Goal: Task Accomplishment & Management: Complete application form

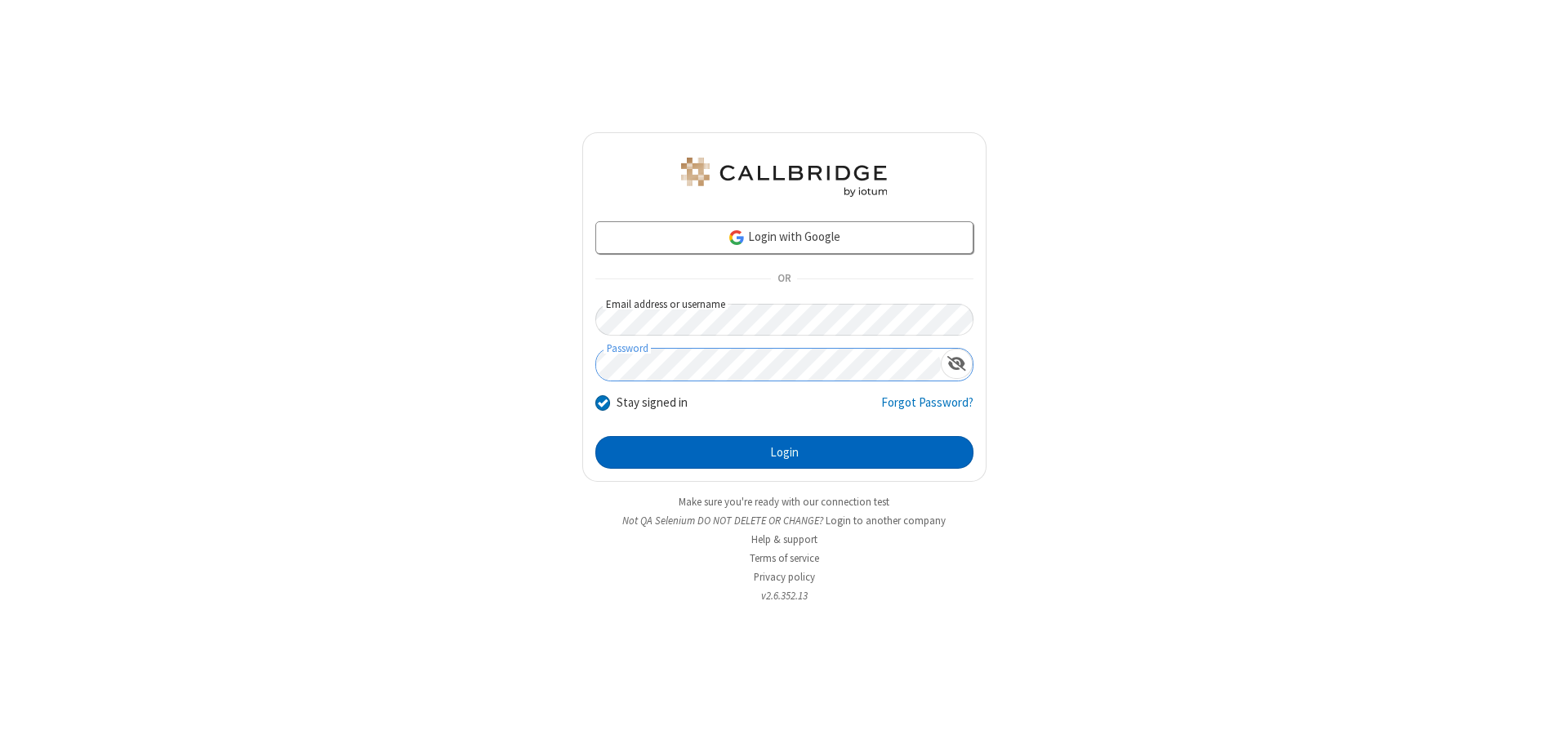
click at [784, 453] on button "Login" at bounding box center [784, 452] width 378 height 33
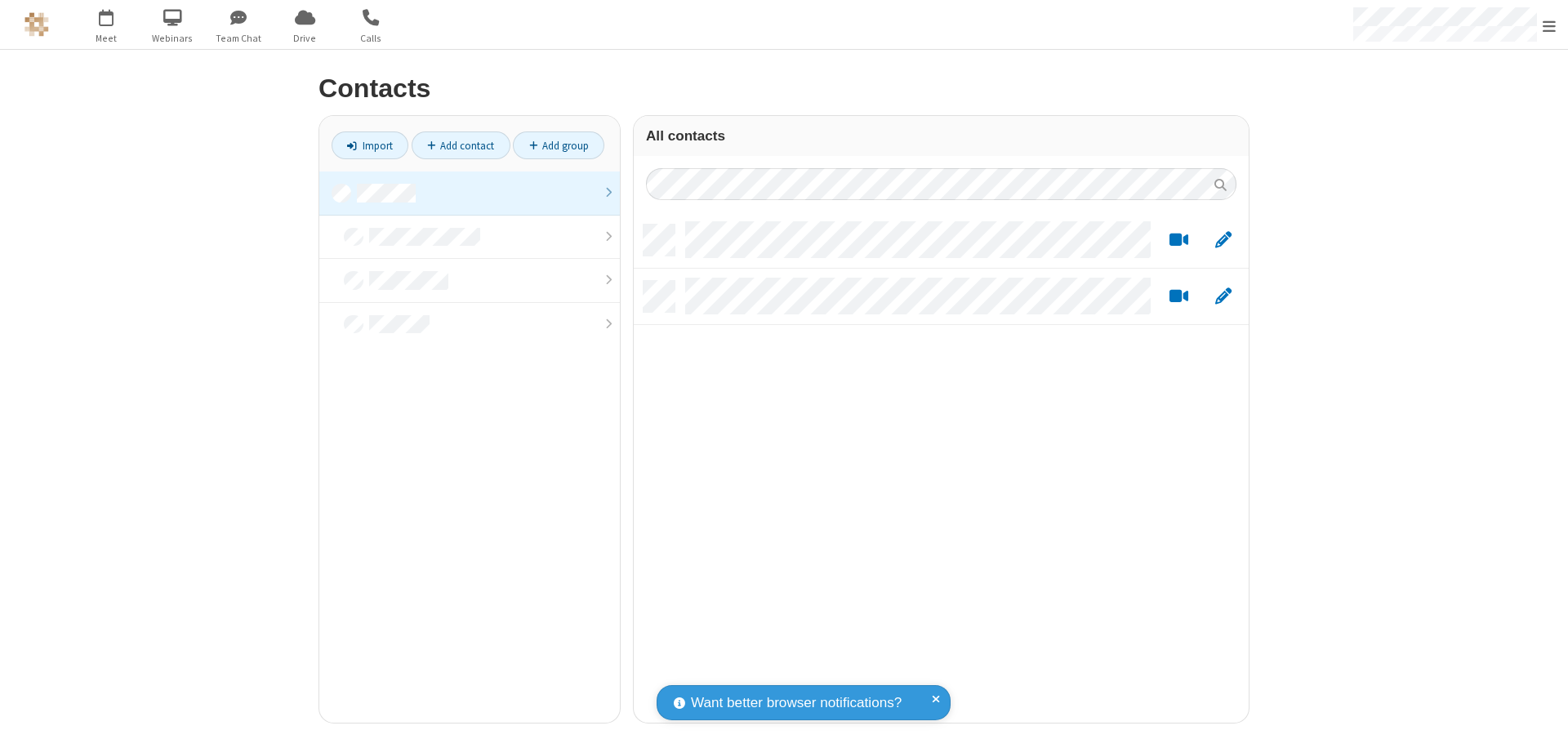
click at [460, 146] on link "Add contact" at bounding box center [461, 145] width 99 height 27
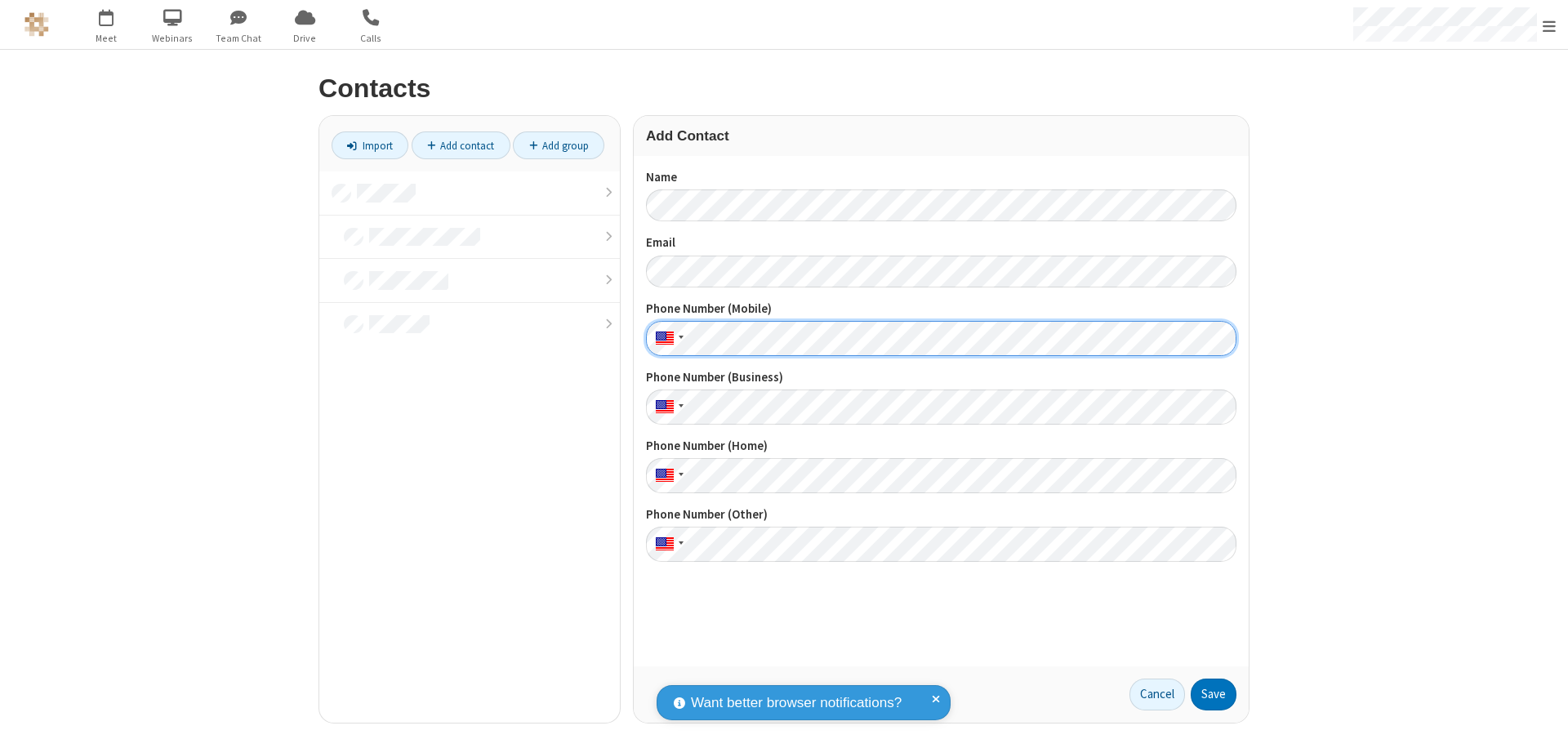
click at [1213, 694] on button "Save" at bounding box center [1213, 694] width 46 height 33
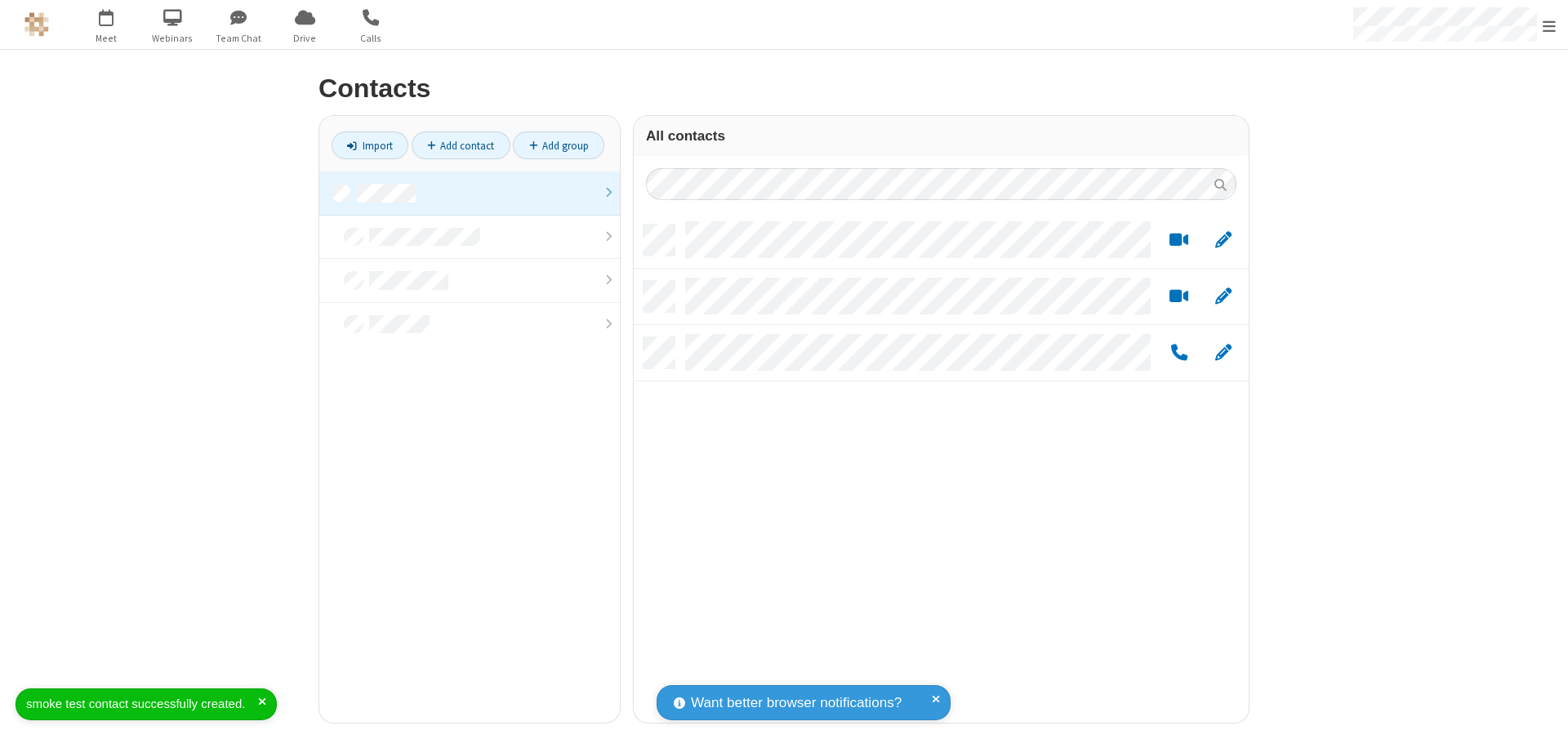
scroll to position [498, 602]
